Goal: Transaction & Acquisition: Purchase product/service

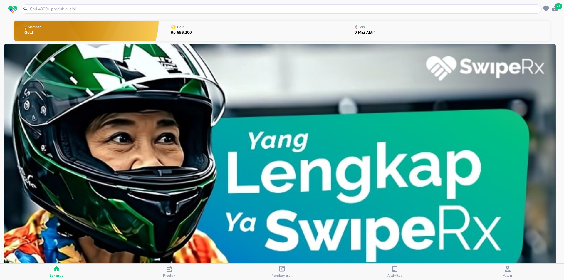
click at [81, 11] on input "text" at bounding box center [284, 9] width 510 height 6
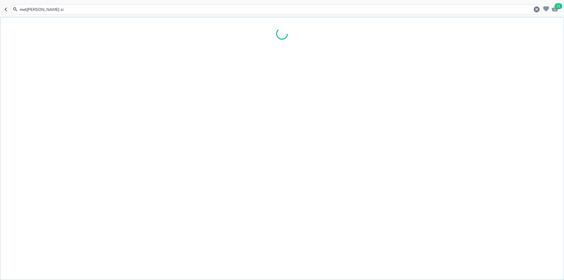
type input "metcovazin sil"
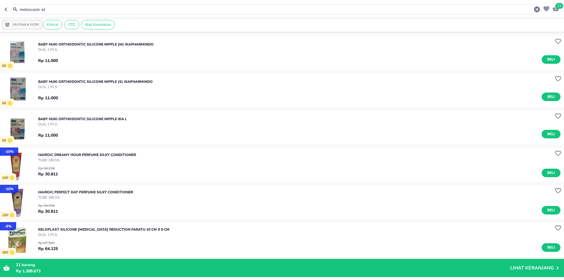
click at [68, 7] on input "metcovazin sil" at bounding box center [276, 9] width 514 height 6
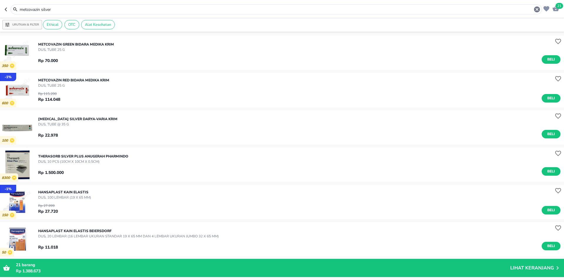
click at [104, 60] on div "Rp 70.000 Beli" at bounding box center [299, 57] width 522 height 11
click at [28, 54] on img "button" at bounding box center [17, 53] width 34 height 34
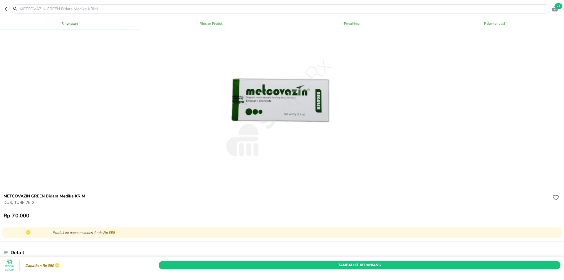
type input "metcovazin sil"
